Goal: Navigation & Orientation: Find specific page/section

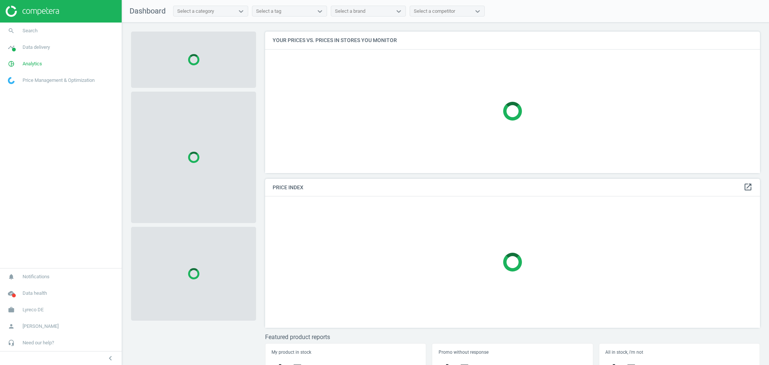
scroll to position [157, 502]
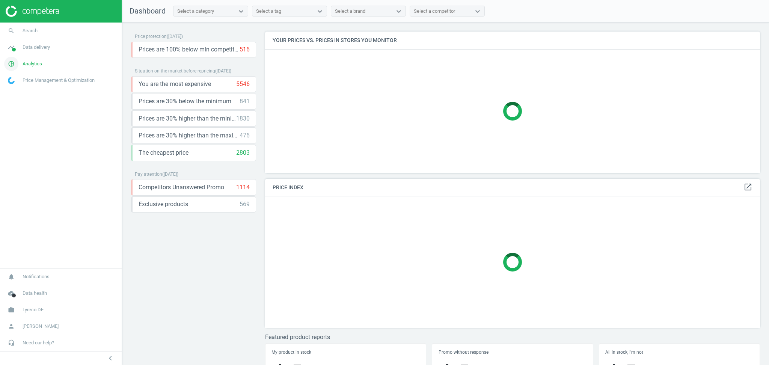
click at [34, 63] on span "Analytics" at bounding box center [33, 63] width 20 height 7
click at [35, 48] on span "Data delivery" at bounding box center [36, 47] width 27 height 7
click at [20, 107] on span "Stores" at bounding box center [14, 109] width 13 height 6
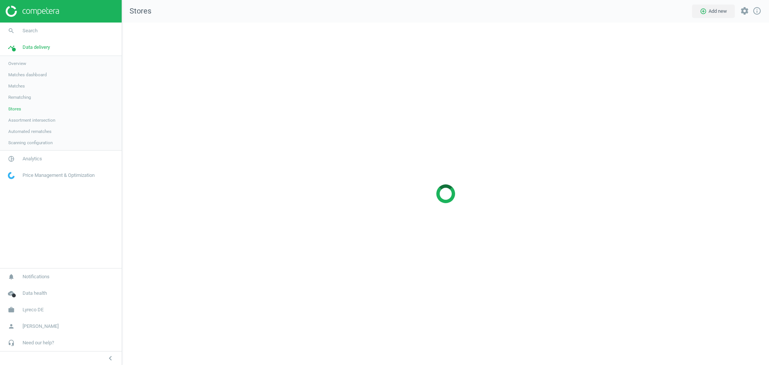
scroll to position [358, 662]
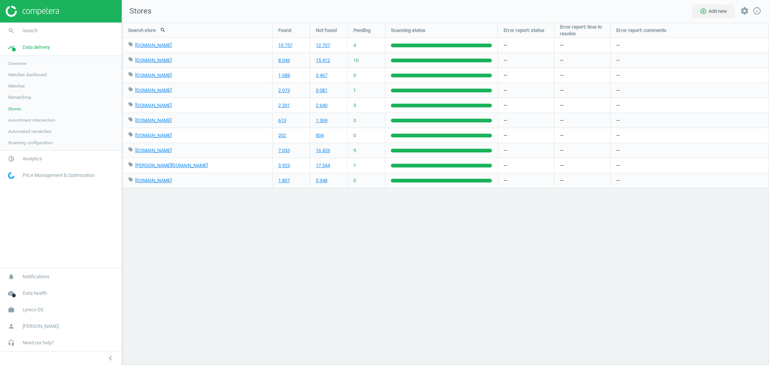
click at [35, 89] on link "Matches" at bounding box center [61, 85] width 122 height 11
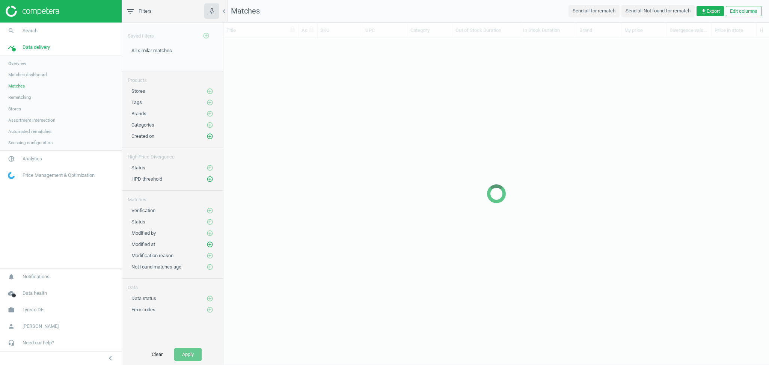
scroll to position [8, 8]
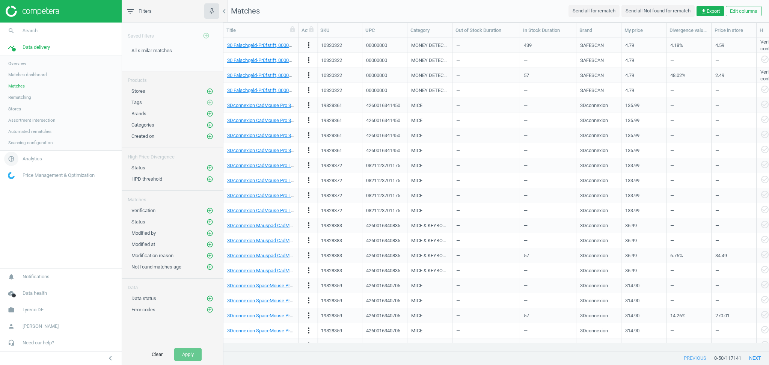
click at [41, 159] on span "Analytics" at bounding box center [33, 158] width 20 height 7
click at [25, 91] on span "Products" at bounding box center [17, 91] width 18 height 6
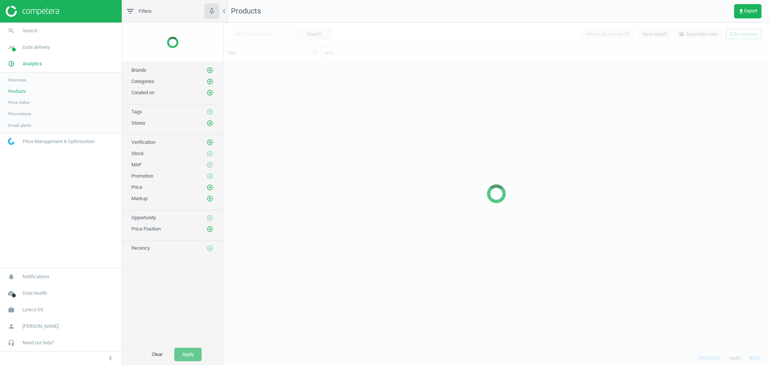
scroll to position [283, 538]
